Goal: Transaction & Acquisition: Purchase product/service

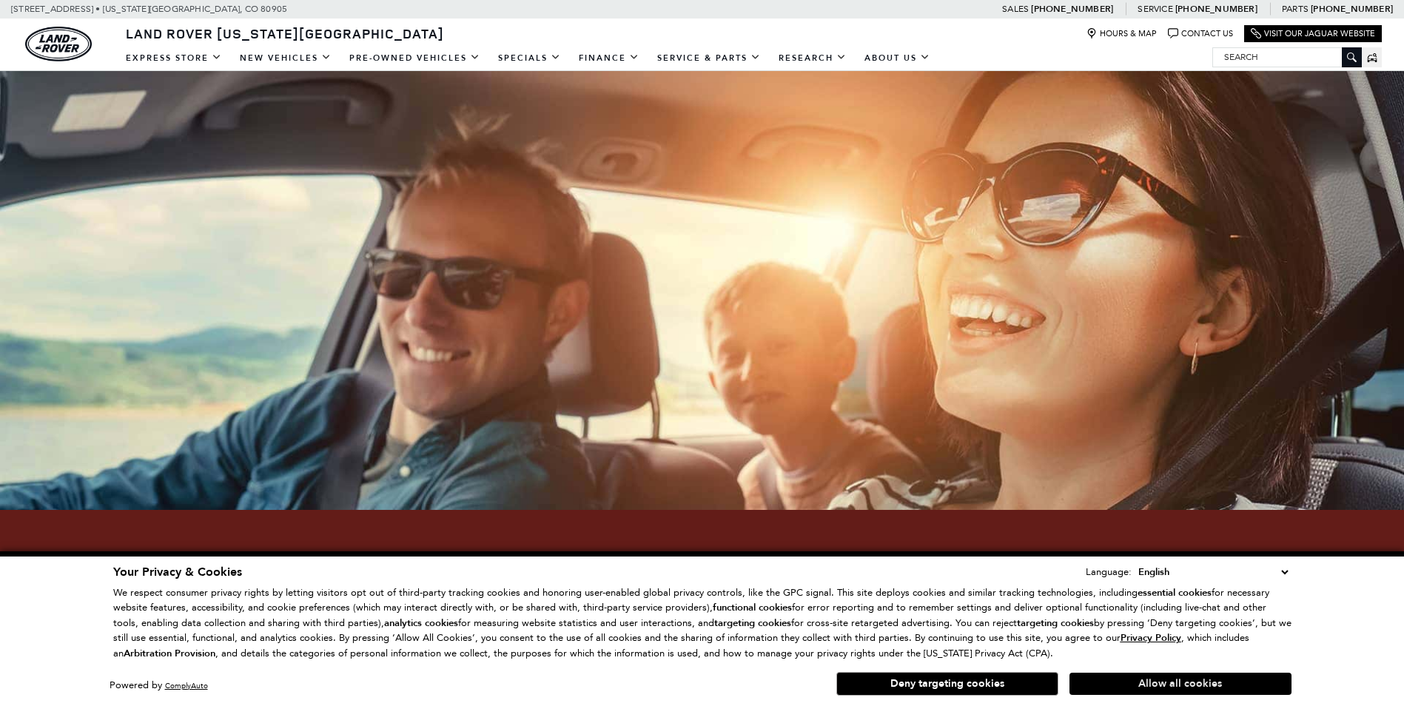
click at [1199, 678] on button "Allow all cookies" at bounding box center [1180, 684] width 222 height 22
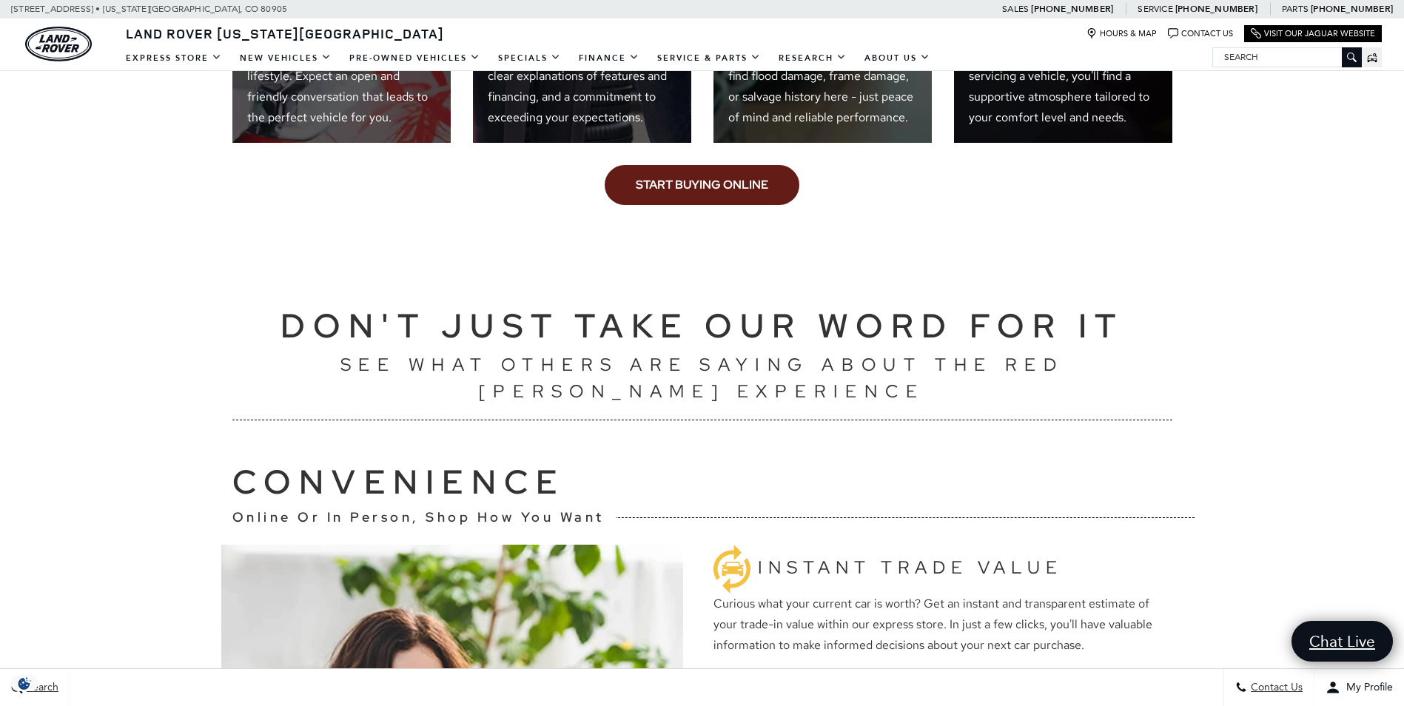
scroll to position [1258, 0]
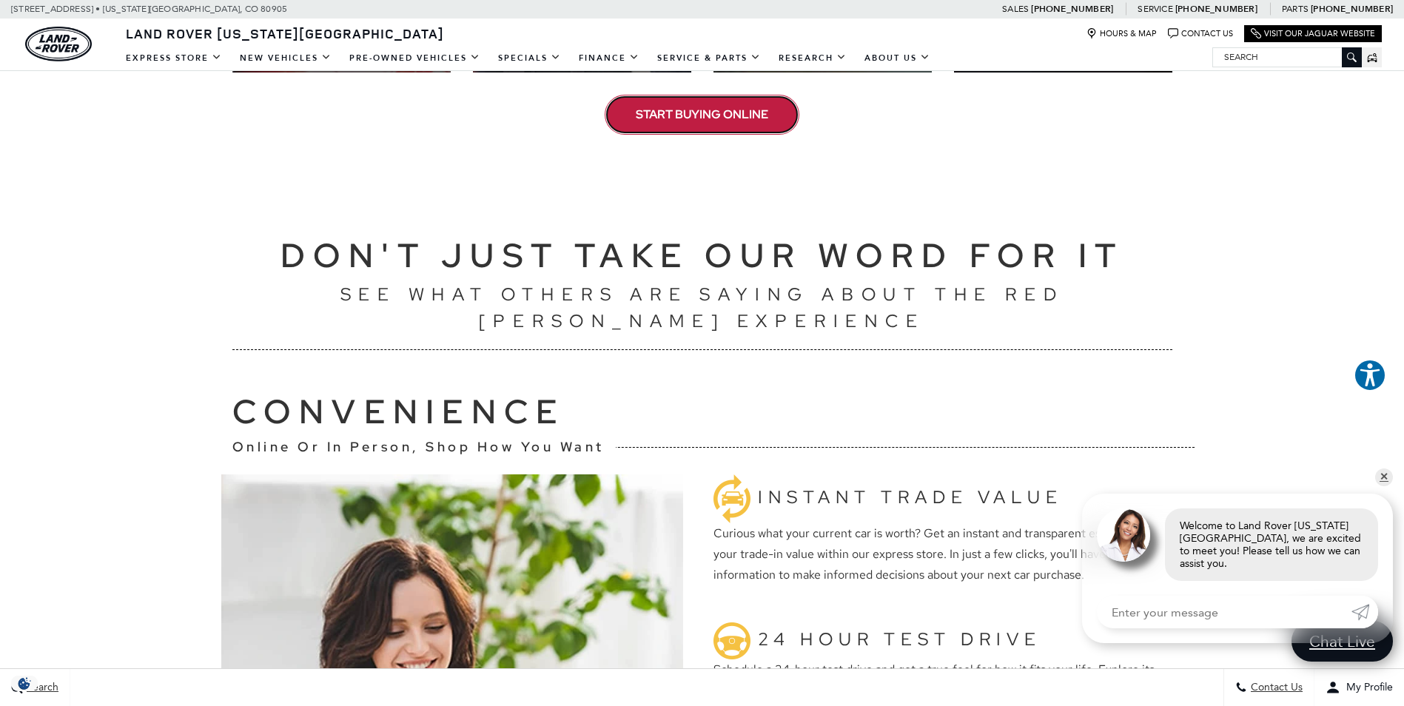
click at [718, 128] on link "Start Buying Online" at bounding box center [702, 115] width 195 height 40
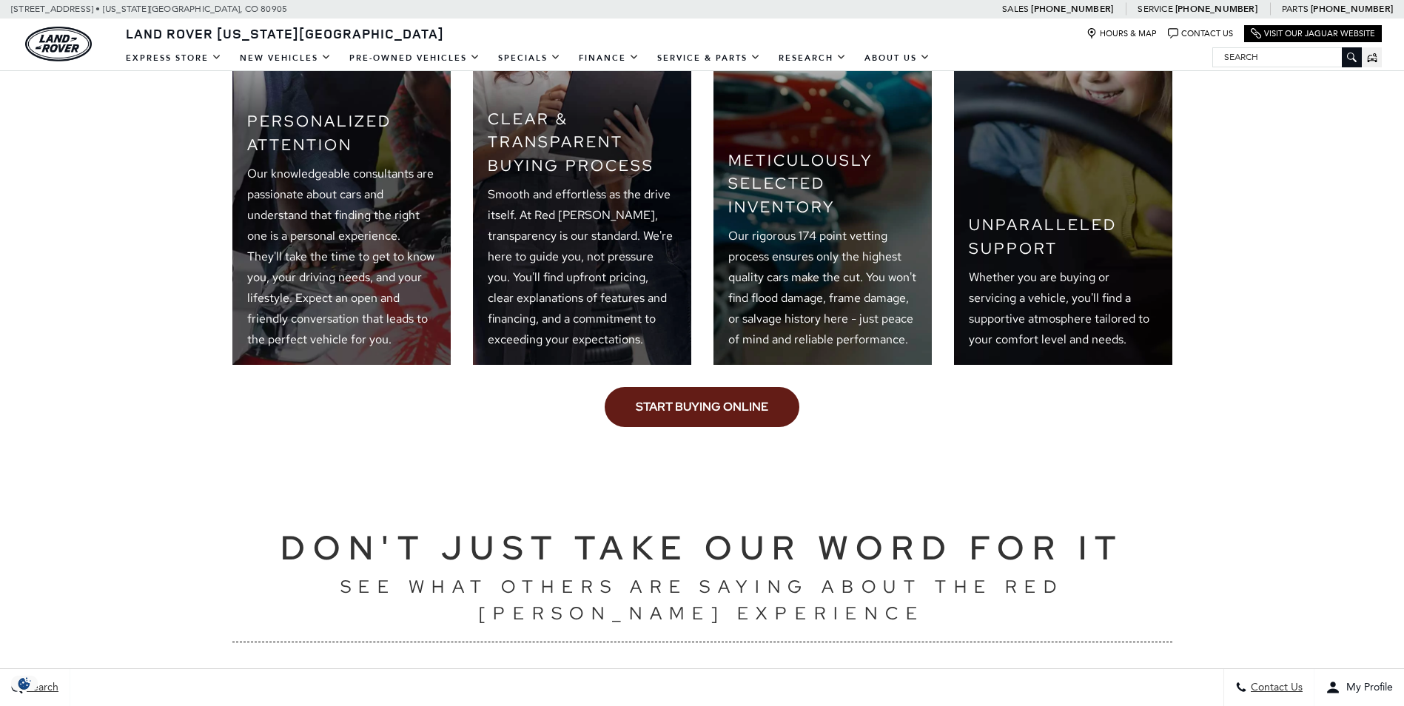
scroll to position [960, 0]
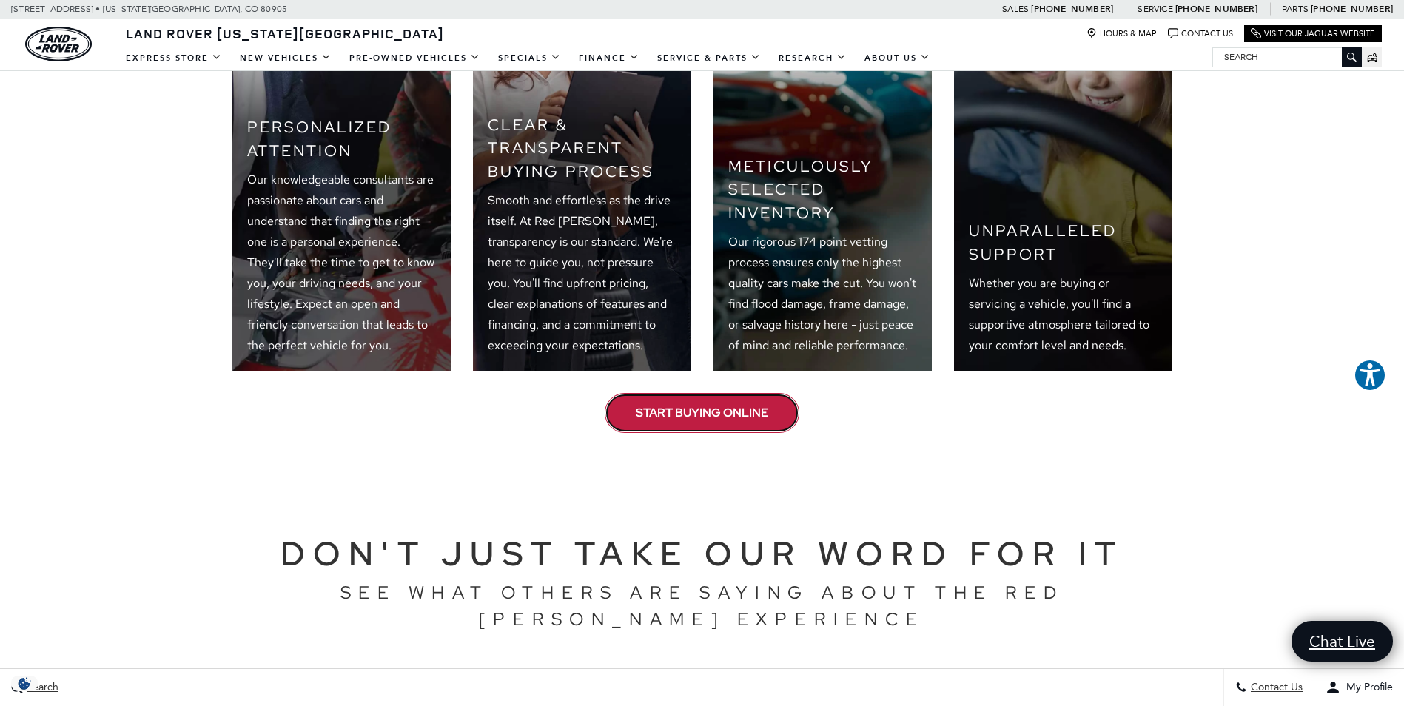
click at [682, 411] on link "Start Buying Online" at bounding box center [702, 413] width 195 height 40
click at [709, 418] on link "Start Buying Online" at bounding box center [702, 413] width 195 height 40
